Goal: Check status: Check status

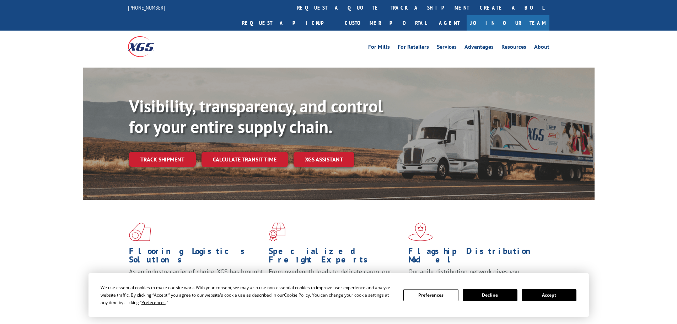
click at [176, 152] on div "Visibility, transparency, and control for your entire supply chain. Track shipm…" at bounding box center [362, 145] width 466 height 99
click at [169, 152] on link "Track shipment" at bounding box center [162, 159] width 67 height 15
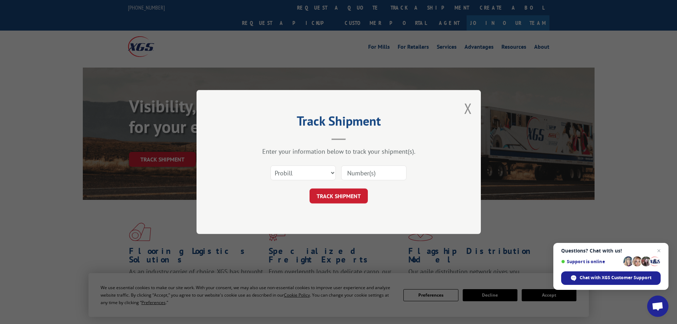
click at [359, 172] on input at bounding box center [373, 172] width 65 height 15
click at [369, 170] on input at bounding box center [373, 172] width 65 height 15
click at [358, 175] on input at bounding box center [373, 172] width 65 height 15
paste input "17604474"
type input "17604474"
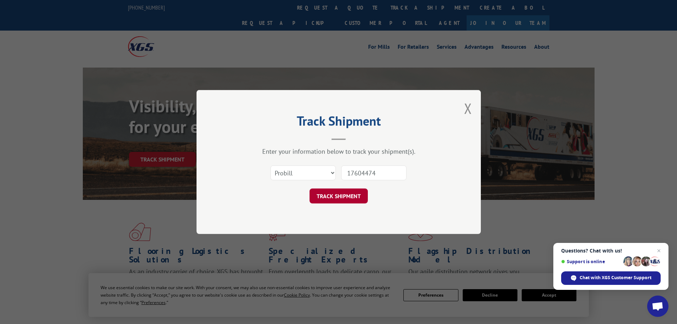
click at [348, 201] on button "TRACK SHIPMENT" at bounding box center [339, 195] width 58 height 15
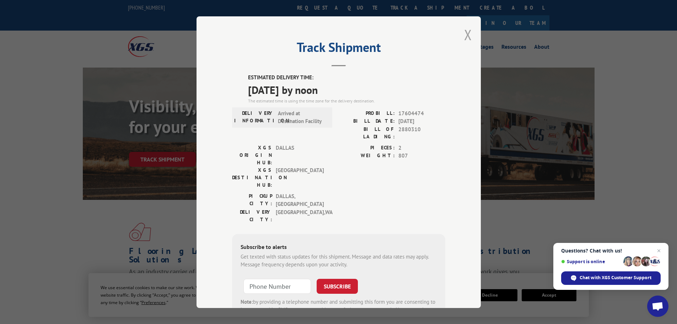
click at [465, 34] on button "Close modal" at bounding box center [468, 34] width 8 height 19
